Goal: Task Accomplishment & Management: Manage account settings

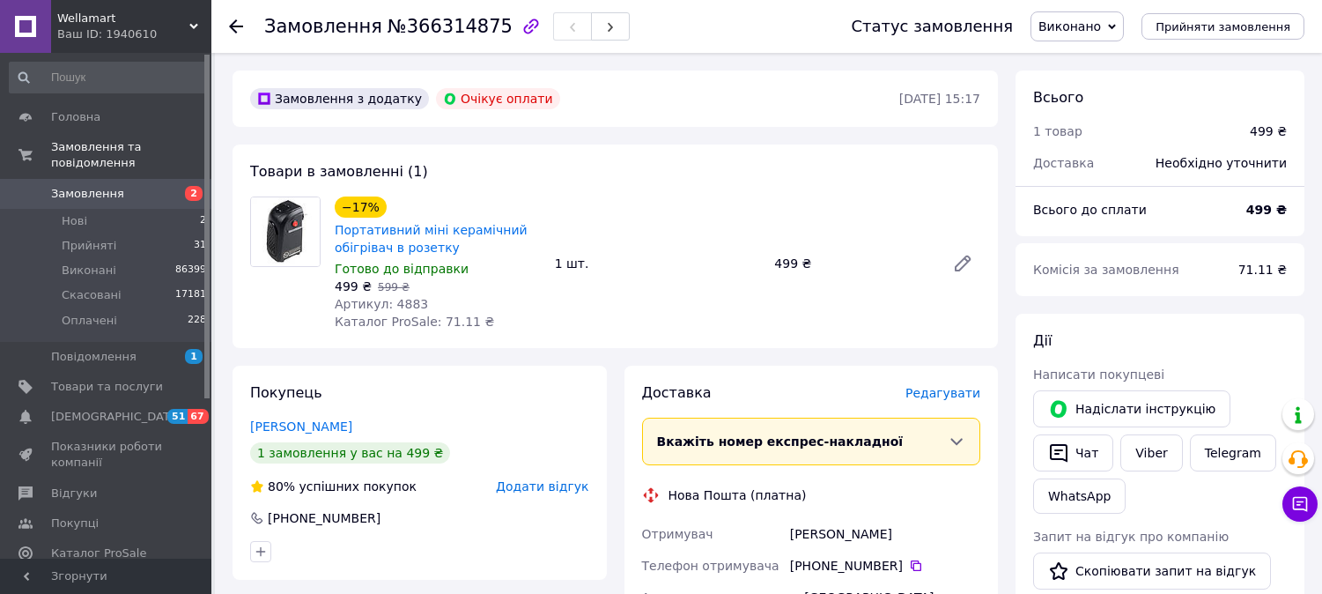
click at [191, 30] on div "Wellamart Ваш ID: 1940610 Сайт Wellamart Кабінет покупця Перевірити стан систем…" at bounding box center [105, 26] width 211 height 53
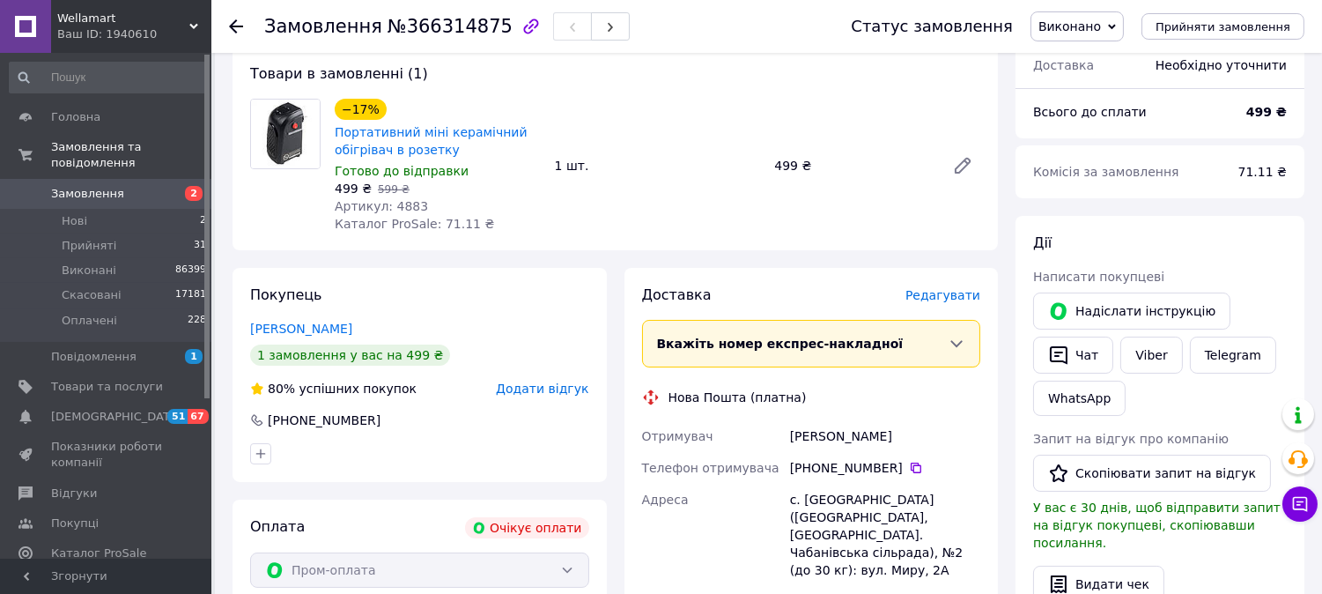
scroll to position [98, 0]
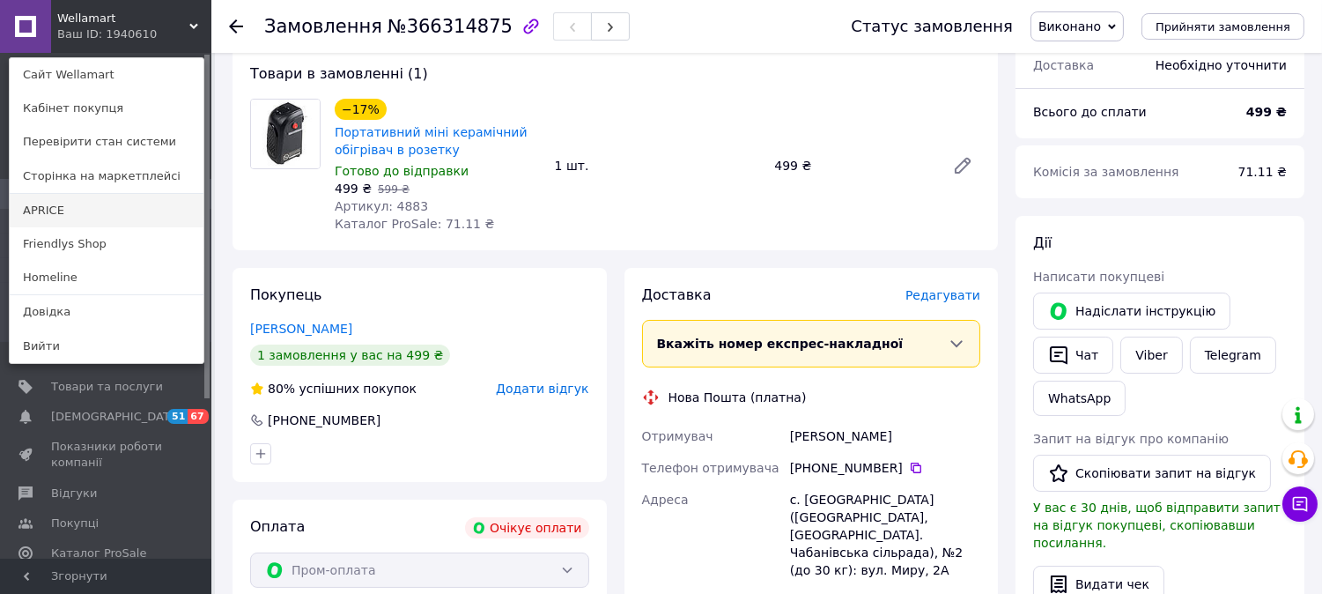
click at [99, 206] on link "APRICE" at bounding box center [107, 210] width 194 height 33
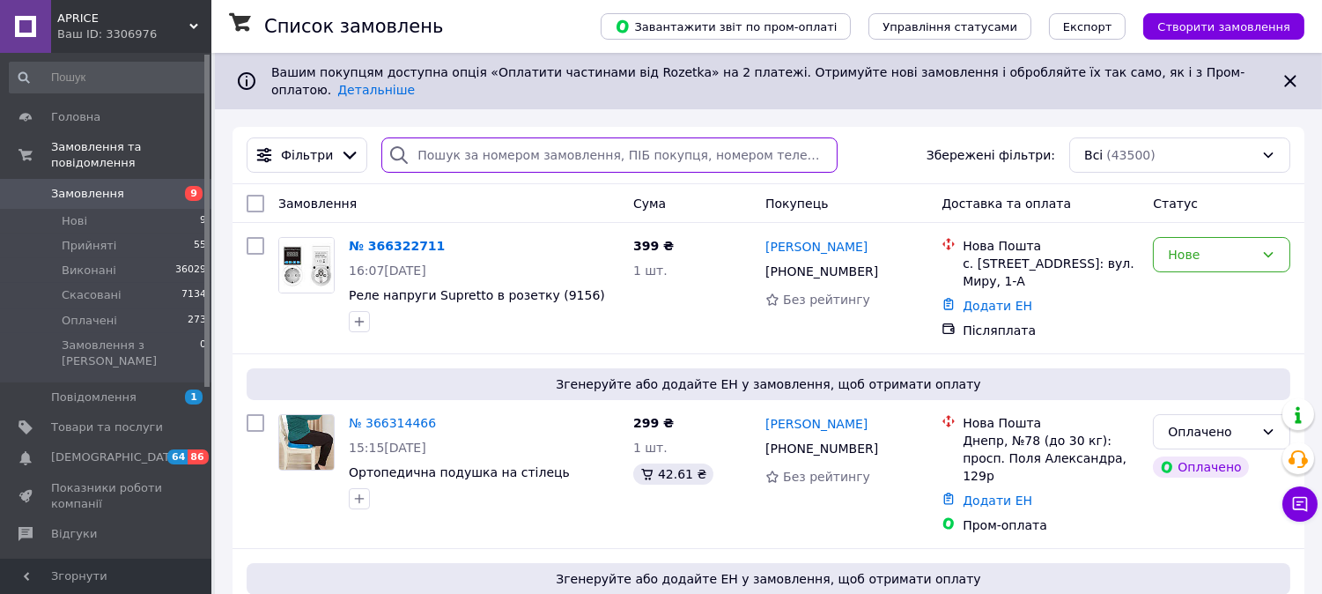
click at [567, 146] on input "search" at bounding box center [609, 154] width 456 height 35
paste input "0672566089"
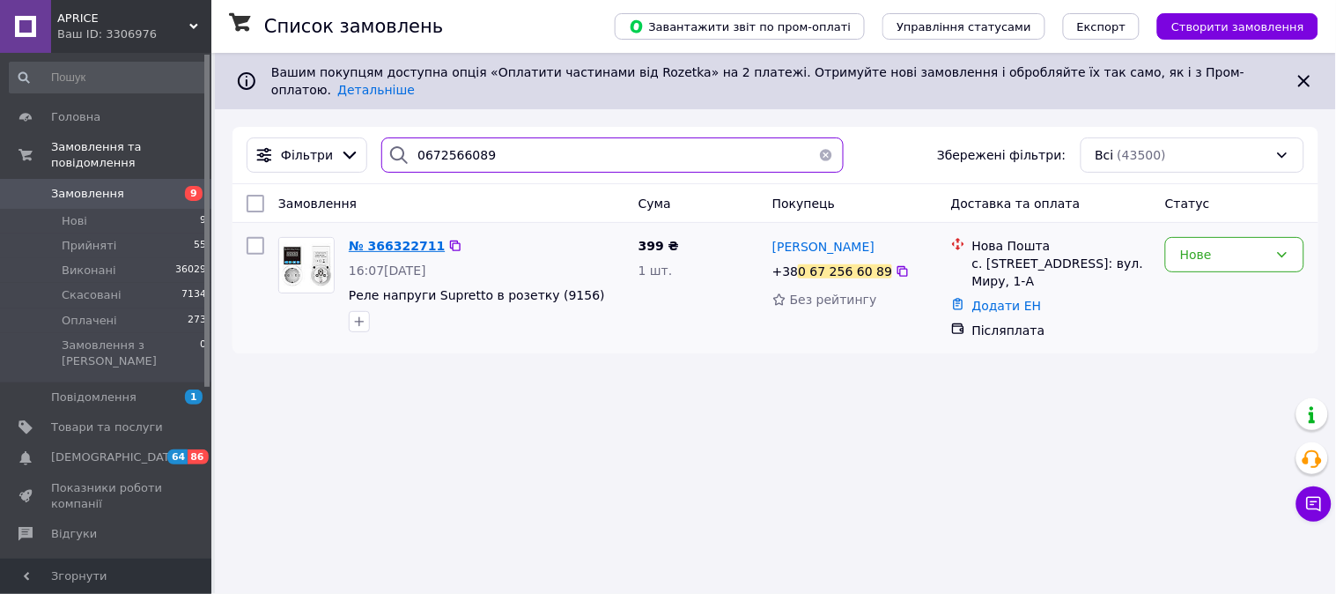
type input "0672566089"
click at [389, 239] on span "№ 366322711" at bounding box center [397, 246] width 96 height 14
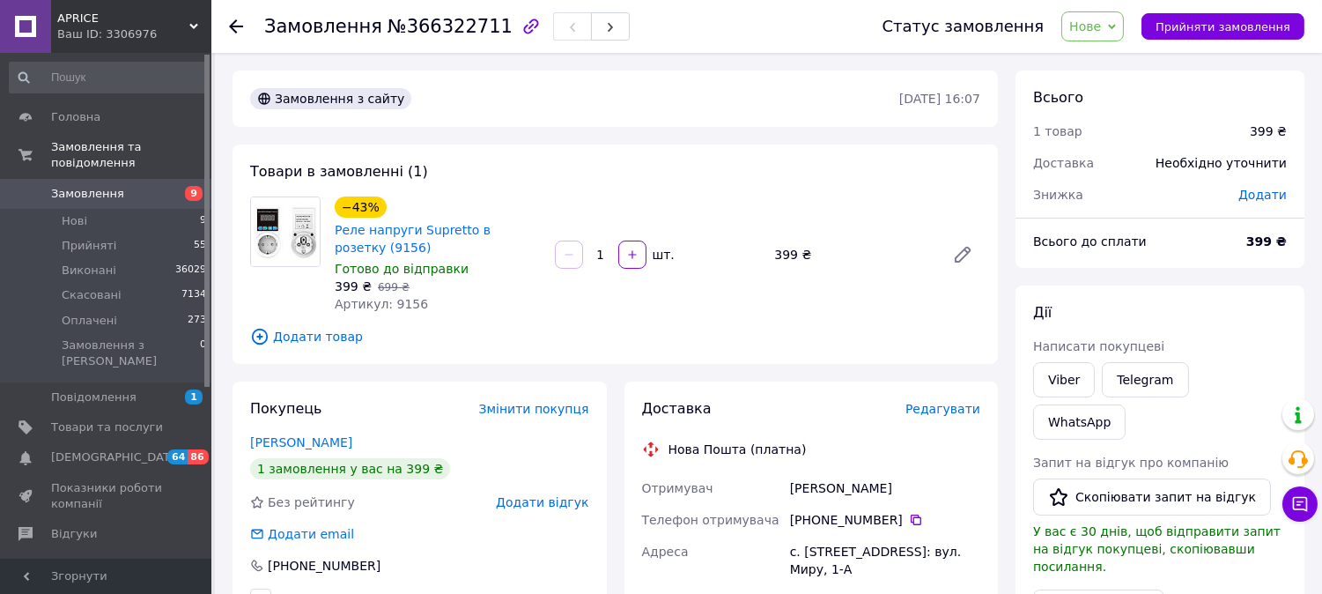
scroll to position [292, 0]
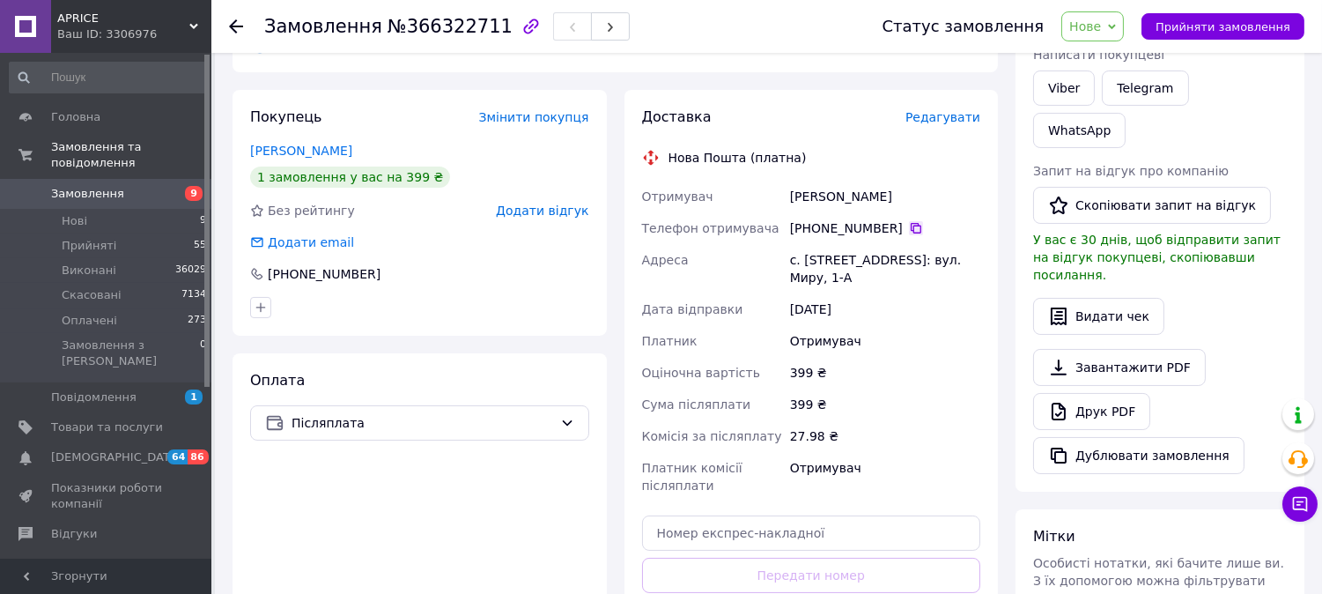
click at [909, 229] on icon at bounding box center [916, 228] width 14 height 14
drag, startPoint x: 861, startPoint y: 194, endPoint x: 786, endPoint y: 194, distance: 75.8
click at [787, 194] on div "Гриценко Олексій" at bounding box center [885, 197] width 197 height 32
copy div "Гриценко Олексій"
click at [844, 264] on div "с. Вороньків, №1: вул. Миру, 1-А" at bounding box center [885, 268] width 197 height 49
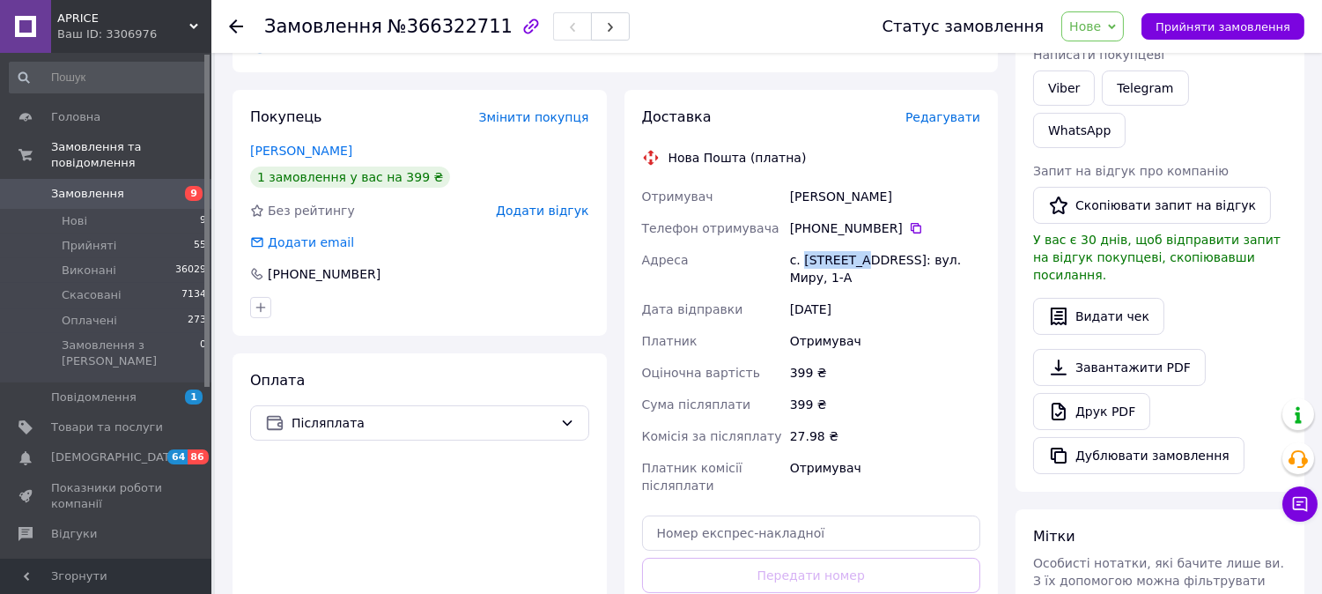
click at [844, 264] on div "с. Вороньків, №1: вул. Миру, 1-А" at bounding box center [885, 268] width 197 height 49
copy div "Вороньків"
click at [1116, 35] on span "Нове" at bounding box center [1092, 26] width 63 height 30
drag, startPoint x: 1117, startPoint y: 64, endPoint x: 1108, endPoint y: 72, distance: 11.9
click at [1117, 65] on li "Прийнято" at bounding box center [1102, 61] width 81 height 26
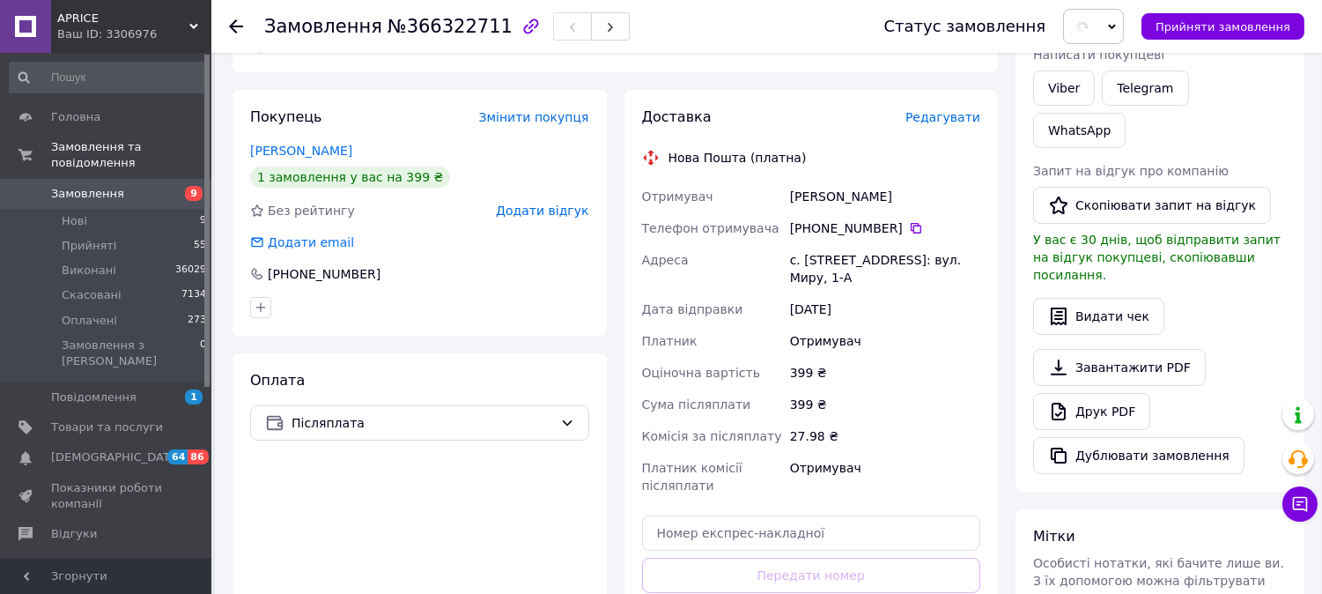
scroll to position [194, 0]
